Goal: Use online tool/utility: Utilize a website feature to perform a specific function

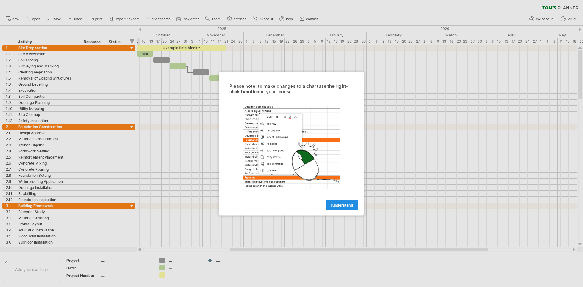
click at [347, 206] on span "I understand" at bounding box center [341, 204] width 22 height 5
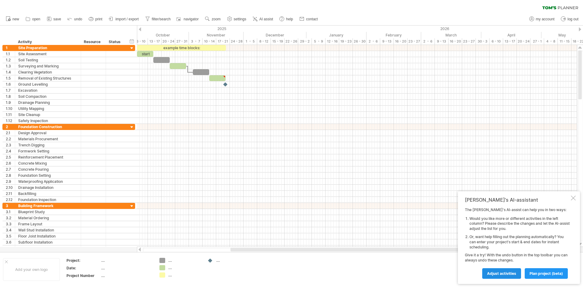
click at [509, 274] on span "Adjust activities" at bounding box center [501, 273] width 29 height 5
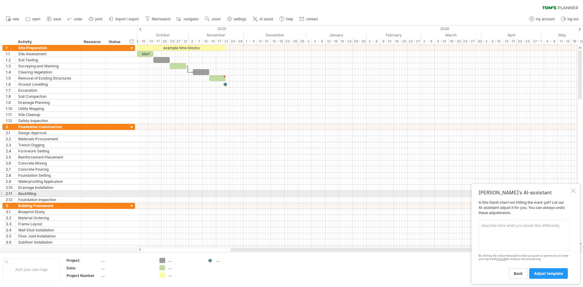
click at [570, 190] on div "[PERSON_NAME]'s AI-assistant Is this [PERSON_NAME] chart not hitting the mark y…" at bounding box center [525, 234] width 108 height 100
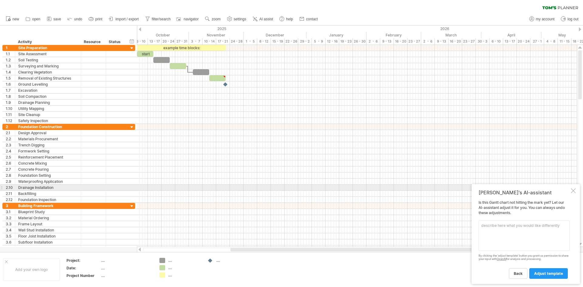
click at [573, 188] on div "[PERSON_NAME]'s AI-assistant Is this [PERSON_NAME] chart not hitting the mark y…" at bounding box center [525, 234] width 108 height 100
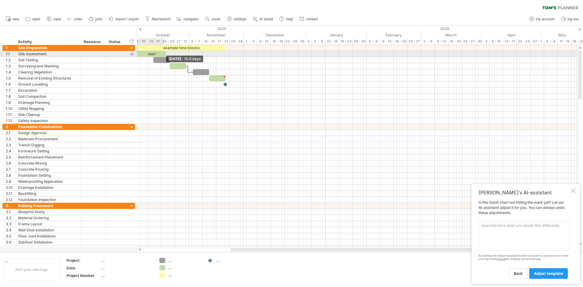
drag, startPoint x: 152, startPoint y: 53, endPoint x: 164, endPoint y: 53, distance: 11.8
click at [164, 53] on div "start" at bounding box center [151, 54] width 29 height 6
click at [94, 53] on div at bounding box center [93, 54] width 19 height 6
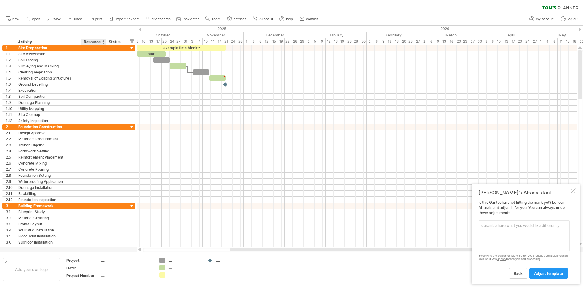
click at [94, 41] on div "Resource" at bounding box center [93, 42] width 19 height 6
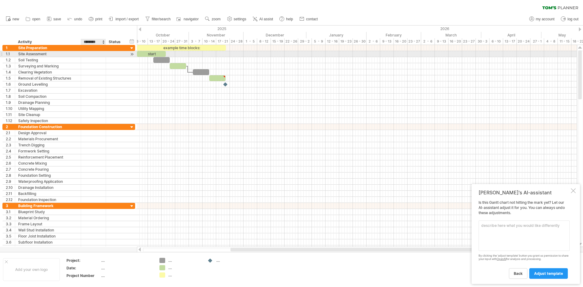
click at [96, 52] on div at bounding box center [93, 54] width 19 height 6
click at [122, 51] on div at bounding box center [115, 54] width 13 height 6
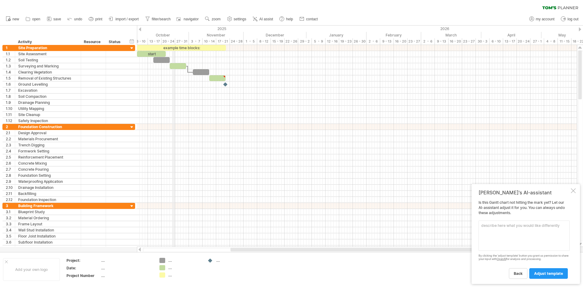
click at [172, 35] on div "October" at bounding box center [157, 35] width 63 height 6
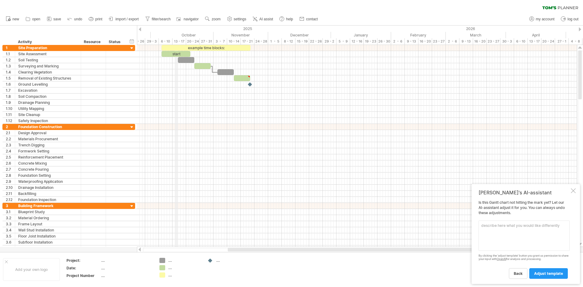
drag, startPoint x: 148, startPoint y: 34, endPoint x: 176, endPoint y: 38, distance: 27.5
click at [176, 38] on div "October" at bounding box center [181, 35] width 63 height 6
click at [206, 18] on use at bounding box center [207, 19] width 6 height 6
click at [223, 35] on div "Week" at bounding box center [226, 36] width 34 height 10
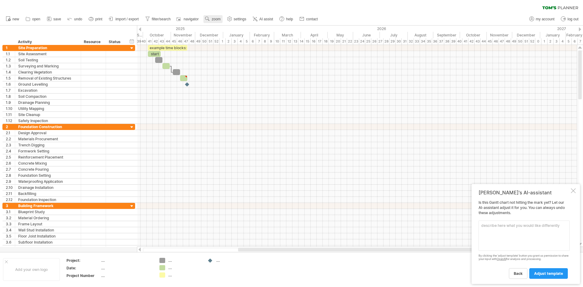
click at [205, 18] on icon at bounding box center [207, 19] width 6 height 6
click at [220, 45] on div "Day" at bounding box center [225, 46] width 34 height 10
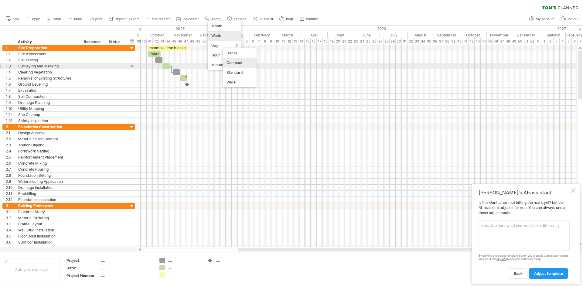
click at [242, 65] on div "Compact" at bounding box center [240, 63] width 34 height 10
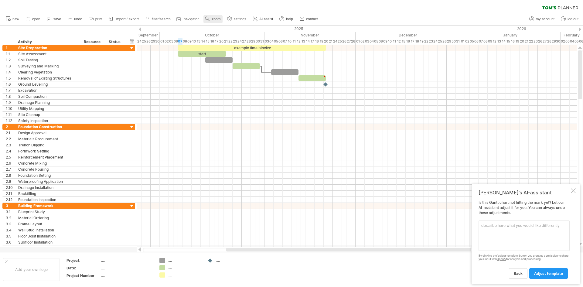
click at [216, 18] on span "zoom" at bounding box center [215, 19] width 9 height 4
click at [234, 44] on div "Day" at bounding box center [236, 46] width 34 height 10
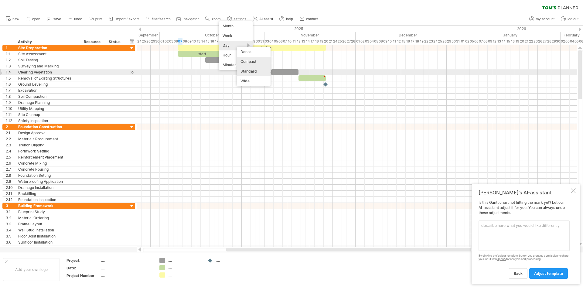
click at [254, 70] on div "Standard" at bounding box center [254, 71] width 34 height 10
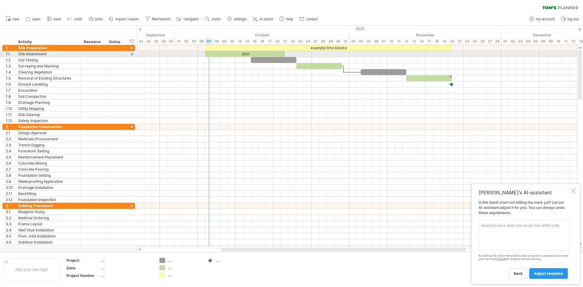
click at [208, 64] on div at bounding box center [357, 66] width 440 height 6
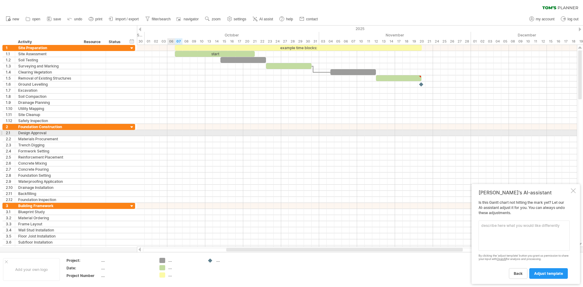
click at [172, 133] on div at bounding box center [357, 133] width 440 height 6
drag, startPoint x: 172, startPoint y: 133, endPoint x: 179, endPoint y: 134, distance: 7.2
click at [183, 134] on div at bounding box center [357, 133] width 440 height 6
click at [174, 134] on div at bounding box center [357, 133] width 440 height 6
click at [173, 133] on div at bounding box center [357, 133] width 440 height 6
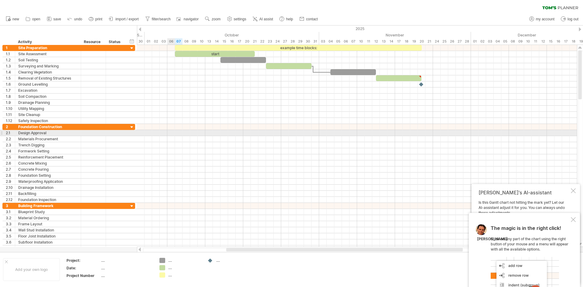
click at [173, 133] on div at bounding box center [357, 133] width 440 height 6
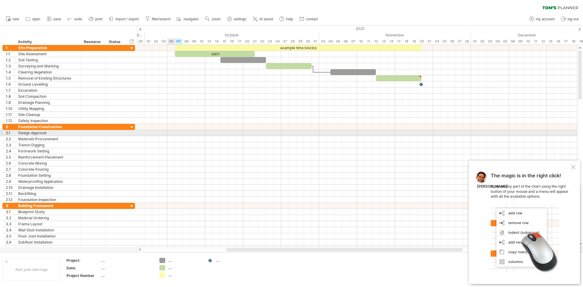
drag, startPoint x: 173, startPoint y: 134, endPoint x: 280, endPoint y: 138, distance: 106.9
click at [174, 134] on div at bounding box center [357, 133] width 440 height 6
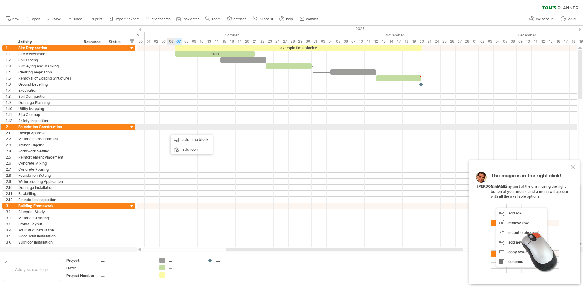
click at [172, 129] on div at bounding box center [357, 127] width 440 height 6
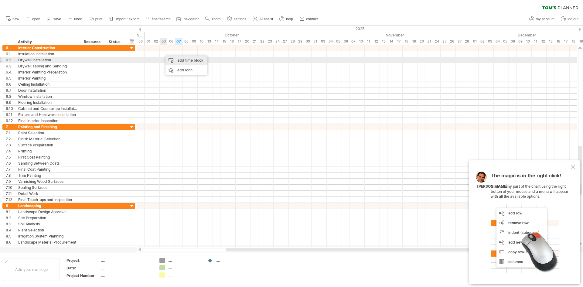
click at [183, 58] on div "add time block" at bounding box center [186, 61] width 42 height 10
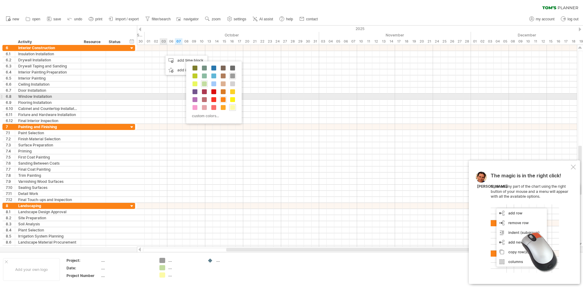
click at [224, 99] on span at bounding box center [223, 99] width 5 height 5
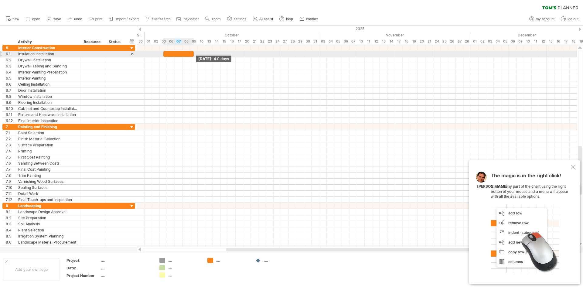
drag, startPoint x: 170, startPoint y: 54, endPoint x: 193, endPoint y: 51, distance: 23.3
click at [193, 51] on span at bounding box center [193, 54] width 2 height 6
drag, startPoint x: 163, startPoint y: 53, endPoint x: 167, endPoint y: 53, distance: 4.3
click at [167, 53] on span at bounding box center [167, 54] width 2 height 6
drag, startPoint x: 194, startPoint y: 54, endPoint x: 203, endPoint y: 54, distance: 9.7
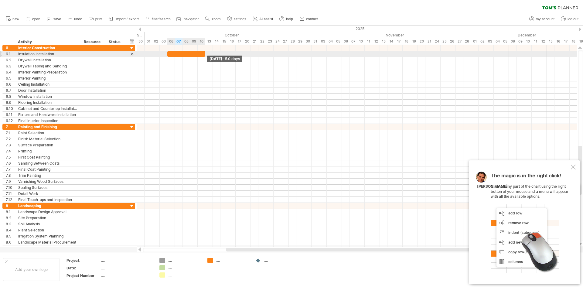
click at [203, 54] on div at bounding box center [186, 54] width 38 height 6
click at [114, 54] on div at bounding box center [115, 54] width 13 height 6
click at [117, 54] on input "text" at bounding box center [115, 54] width 13 height 6
drag, startPoint x: 117, startPoint y: 54, endPoint x: 120, endPoint y: 54, distance: 3.7
click at [119, 54] on input "text" at bounding box center [115, 54] width 13 height 6
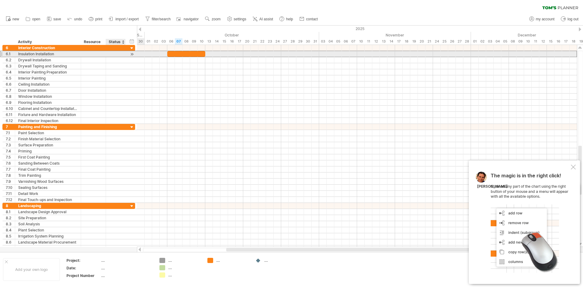
click at [123, 53] on div at bounding box center [124, 54] width 3 height 6
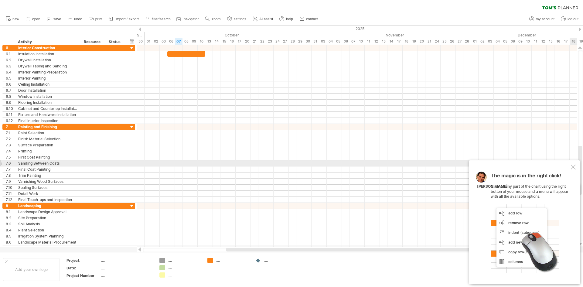
click at [572, 165] on div at bounding box center [572, 166] width 5 height 5
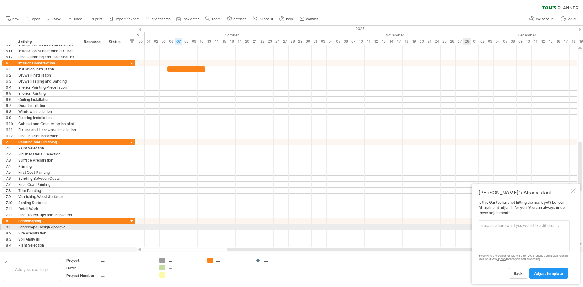
click at [508, 227] on textarea at bounding box center [523, 235] width 91 height 30
click at [529, 230] on textarea "I want to be able to tie item start dates to two items both being 100% finsihed" at bounding box center [523, 235] width 91 height 30
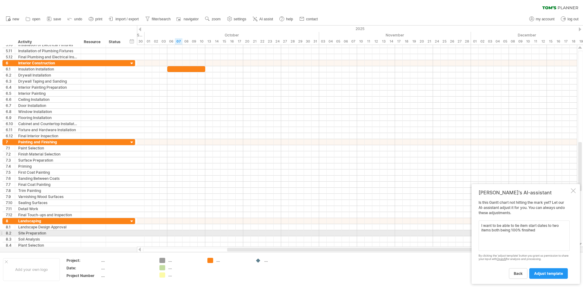
click at [524, 228] on textarea "I want to be able to tie item start dates to two items both being 100% finsihed" at bounding box center [523, 235] width 91 height 30
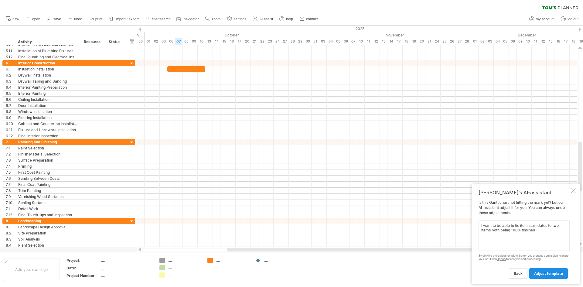
type textarea "I want to be able to tie item start dates to two items both being 100% finsihed"
click at [549, 275] on span "adjust template" at bounding box center [548, 273] width 29 height 5
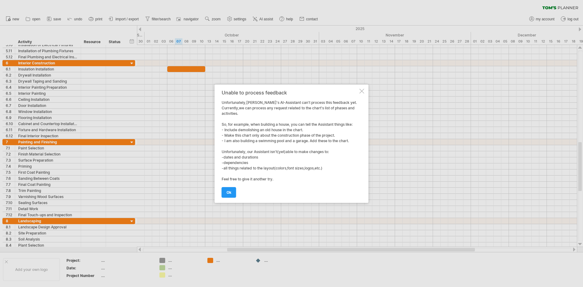
click at [363, 89] on div at bounding box center [361, 91] width 5 height 5
